Goal: Information Seeking & Learning: Learn about a topic

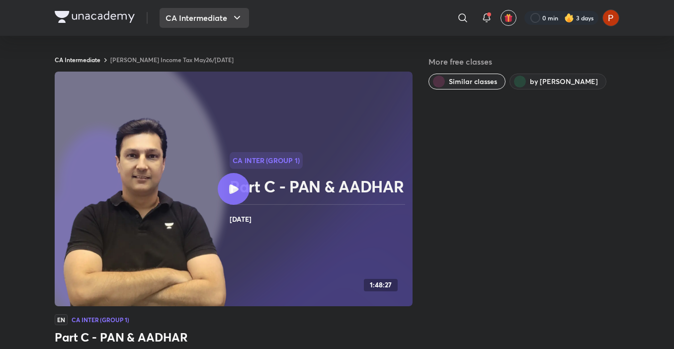
click at [231, 26] on button "CA Intermediate" at bounding box center [204, 18] width 89 height 20
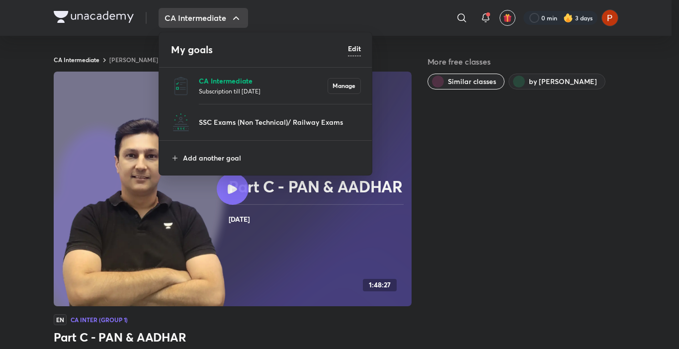
click at [225, 82] on p "CA Intermediate" at bounding box center [263, 81] width 129 height 10
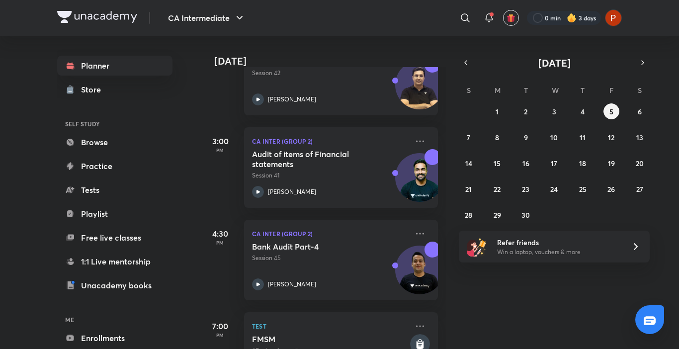
scroll to position [564, 0]
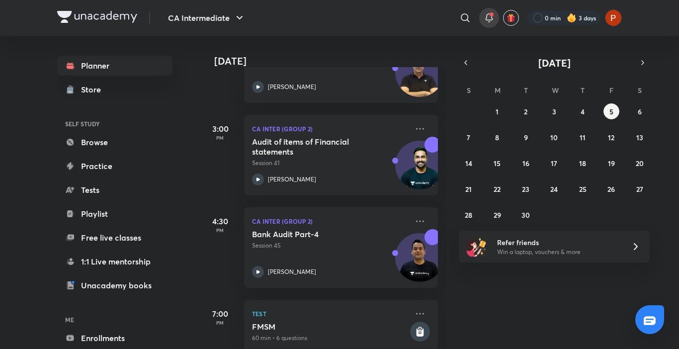
click at [485, 13] on icon at bounding box center [489, 18] width 12 height 12
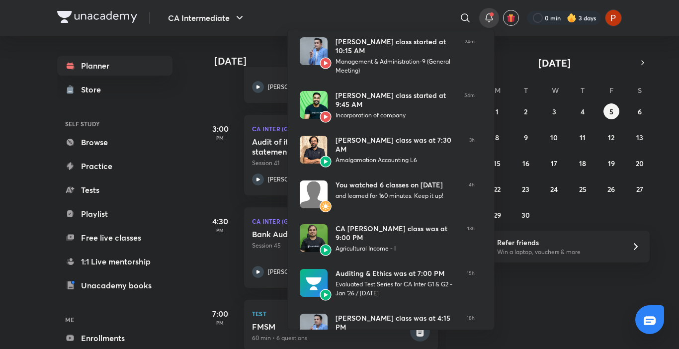
click at [537, 312] on div at bounding box center [339, 174] width 679 height 349
